Goal: Task Accomplishment & Management: Manage account settings

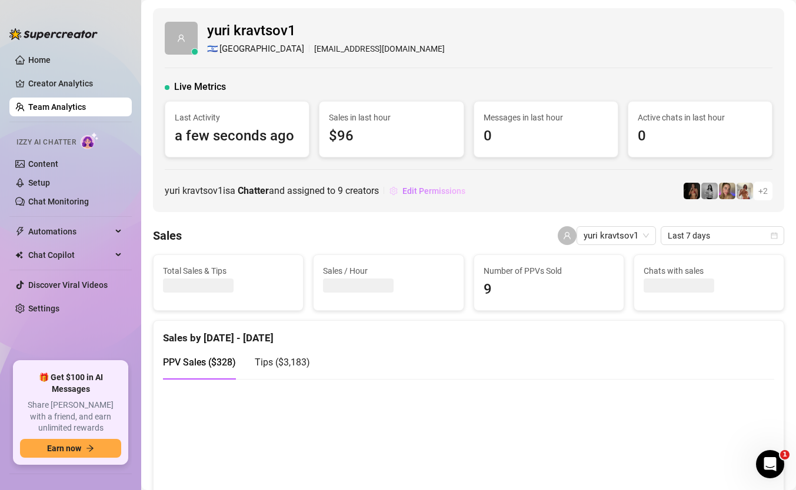
click at [415, 185] on button "Edit Permissions" at bounding box center [427, 191] width 77 height 19
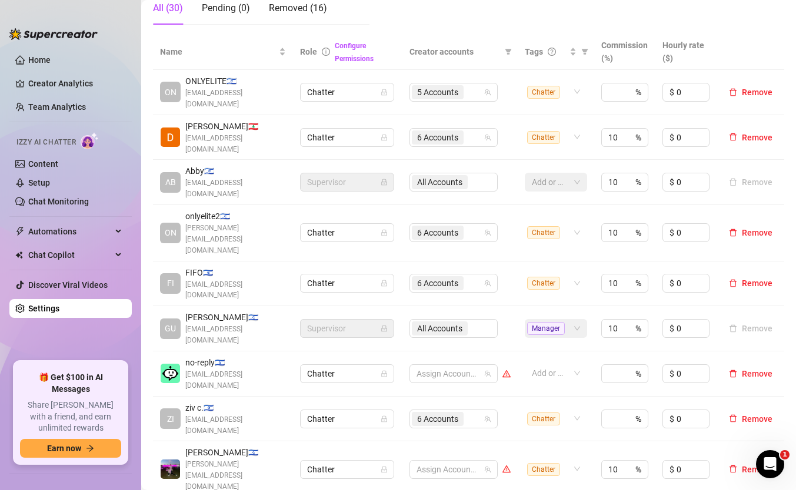
scroll to position [244, 0]
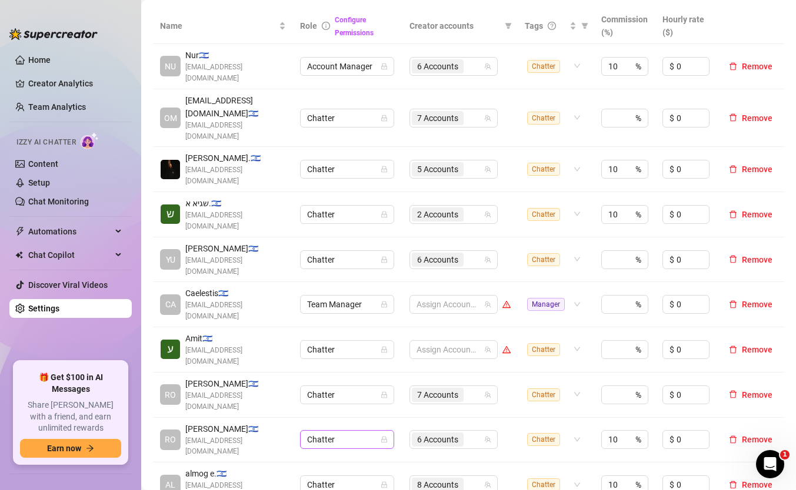
scroll to position [239, 0]
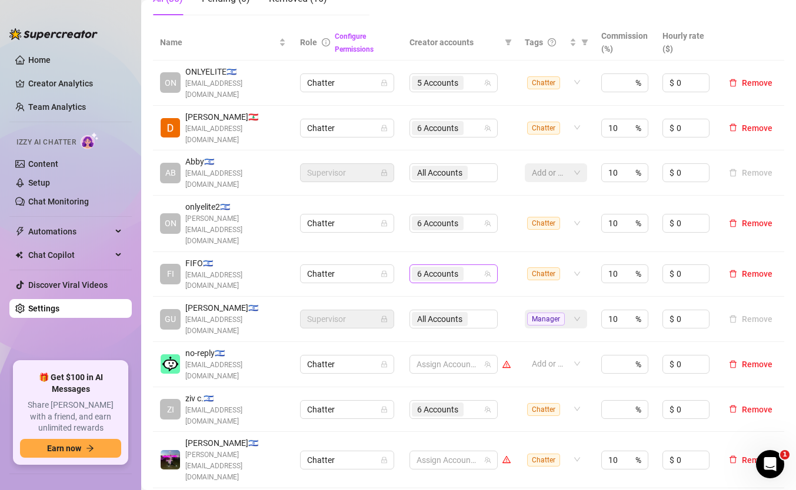
click at [434, 268] on span "6 Accounts" at bounding box center [437, 274] width 41 height 13
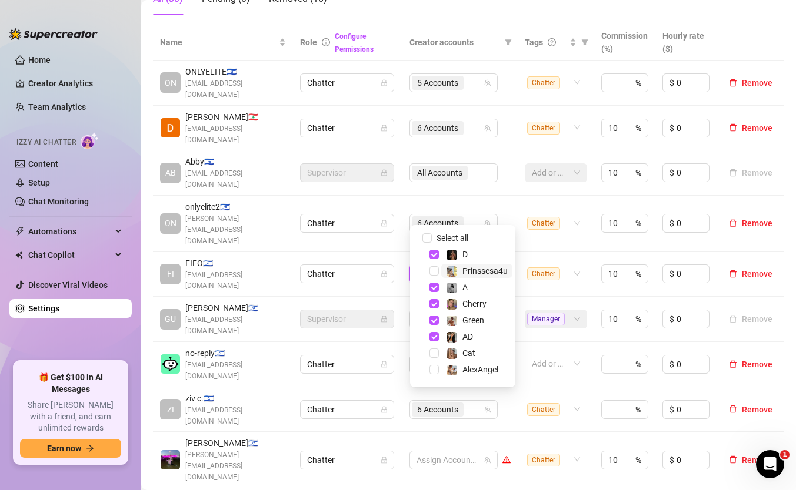
click at [472, 269] on span "Prinssesa4u" at bounding box center [484, 270] width 45 height 9
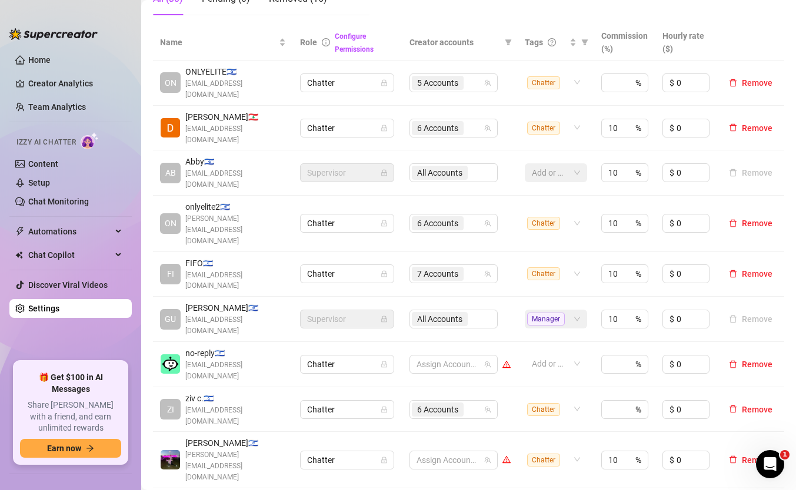
click at [483, 297] on td "All Accounts" at bounding box center [459, 319] width 115 height 45
click at [482, 310] on div "All Accounts" at bounding box center [453, 319] width 88 height 19
click at [472, 310] on div "All Accounts" at bounding box center [453, 319] width 88 height 19
